Goal: Check status: Check status

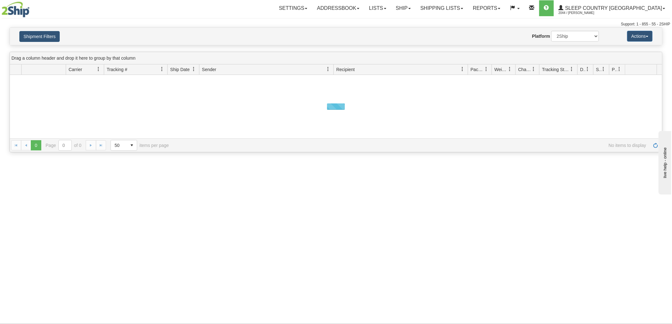
click at [56, 43] on div "Shipment Filters Website Agent Nothing selected Client User Platform 2Ship Impo…" at bounding box center [336, 36] width 652 height 17
click at [56, 39] on button "Shipment Filters" at bounding box center [39, 36] width 40 height 11
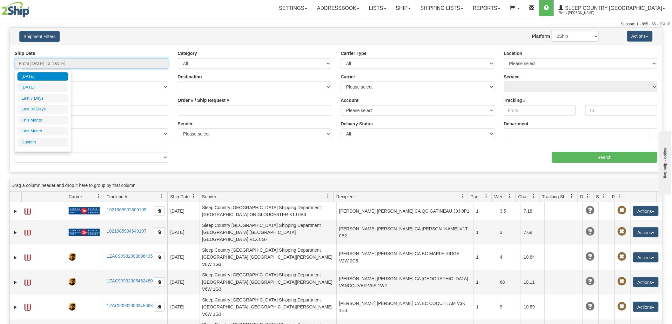
click at [93, 63] on input "From [DATE] To [DATE]" at bounding box center [92, 63] width 154 height 11
click at [50, 106] on li "Last 30 Days" at bounding box center [42, 109] width 51 height 9
type input "From [DATE] To [DATE]"
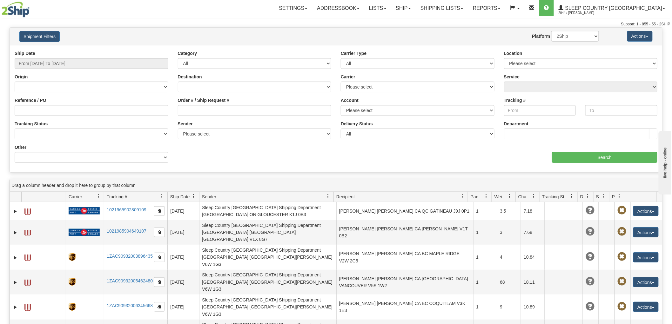
drag, startPoint x: 252, startPoint y: 126, endPoint x: 259, endPoint y: 114, distance: 13.6
click at [253, 124] on div "Sender Please select Sleep Country [GEOGRAPHIC_DATA], [GEOGRAPHIC_DATA][PERSON_…" at bounding box center [255, 130] width 154 height 19
click at [259, 114] on input "Order # / Ship Request #" at bounding box center [255, 110] width 154 height 11
paste input "9000I012563"
type input "9000I012563"
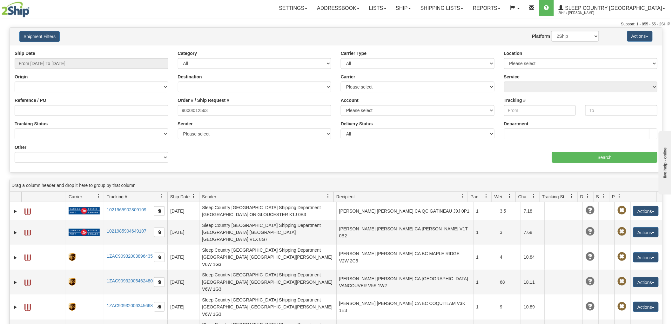
click at [610, 164] on div "Ship Date From [DATE] To [DATE] Category All Inbound Outbound Carrier Type All …" at bounding box center [336, 109] width 652 height 118
click at [611, 156] on input "Search" at bounding box center [604, 157] width 105 height 11
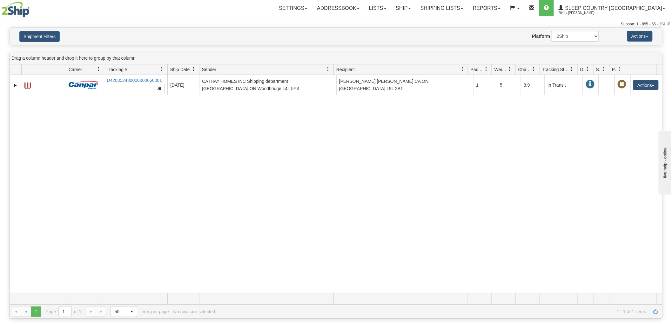
click at [61, 174] on div "31499776 2044 D420352430000000666001 [DATE] [DATE] 12:38:52 PM CATHAY HOMES INC…" at bounding box center [336, 184] width 652 height 218
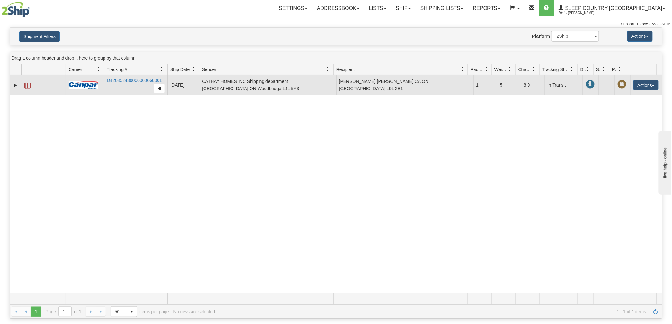
click at [138, 77] on td "D420352430000000666001" at bounding box center [136, 85] width 64 height 20
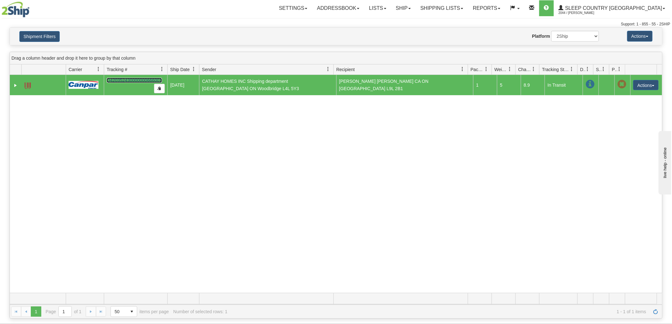
click at [137, 78] on link "D420352430000000666001" at bounding box center [134, 80] width 55 height 5
